Goal: Information Seeking & Learning: Get advice/opinions

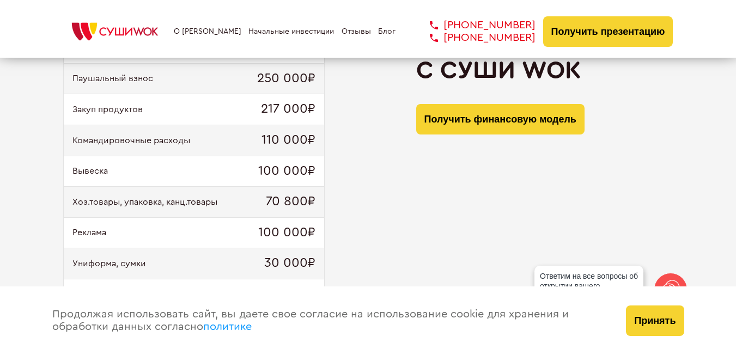
scroll to position [1198, 0]
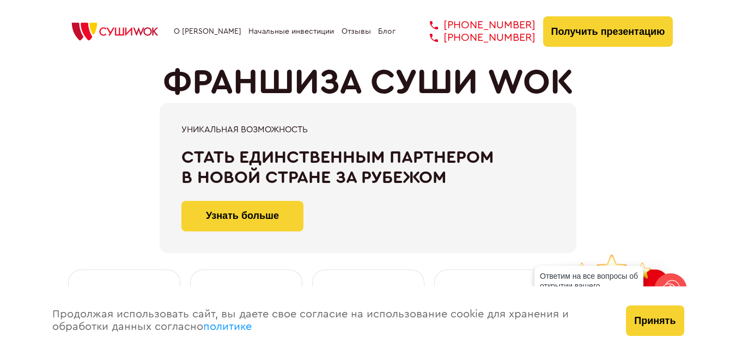
click at [353, 33] on link "Отзывы" at bounding box center [355, 31] width 29 height 9
